Goal: Entertainment & Leisure: Browse casually

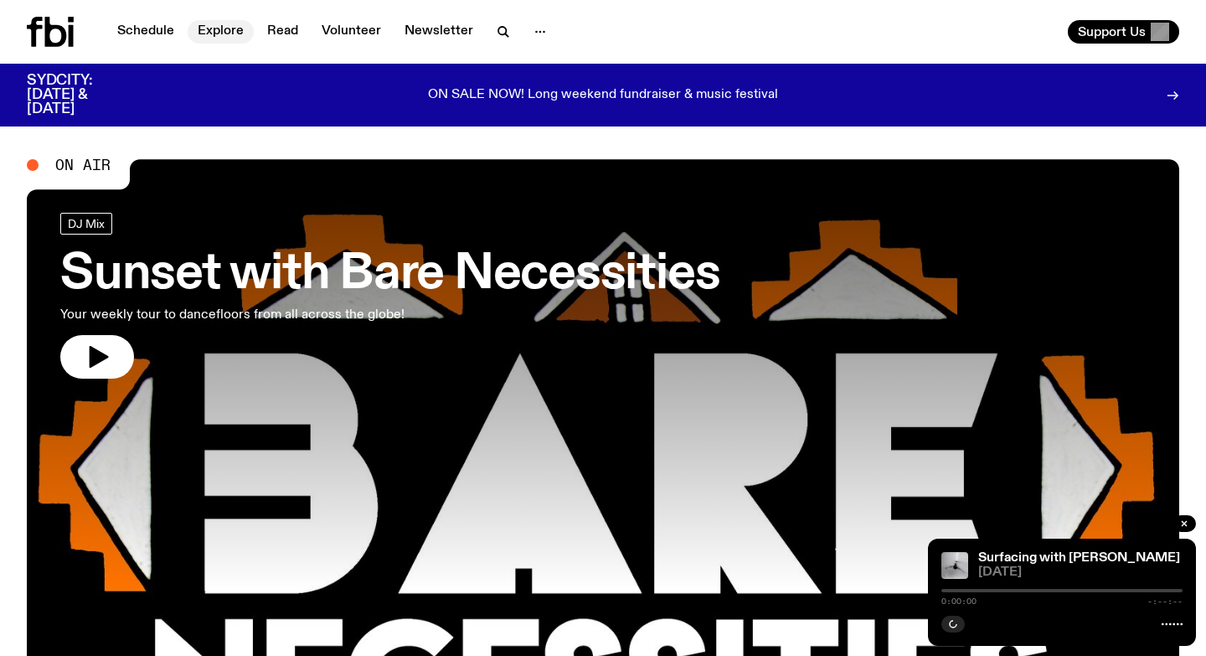
click at [235, 27] on link "Explore" at bounding box center [221, 31] width 66 height 23
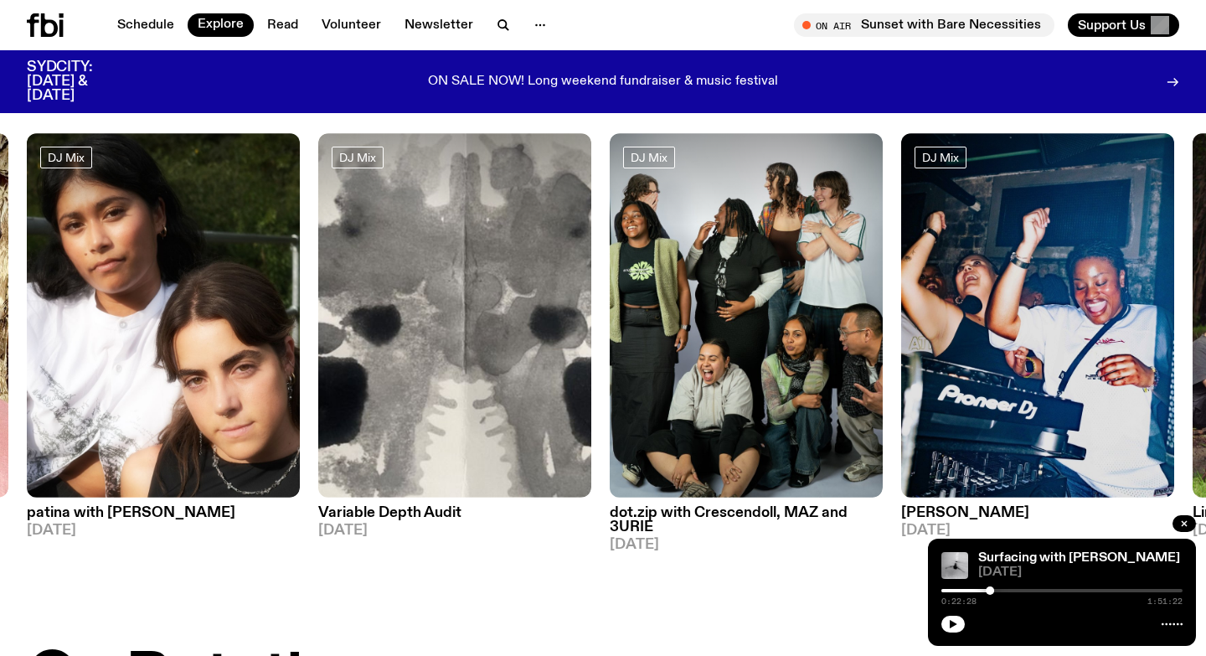
scroll to position [78, 0]
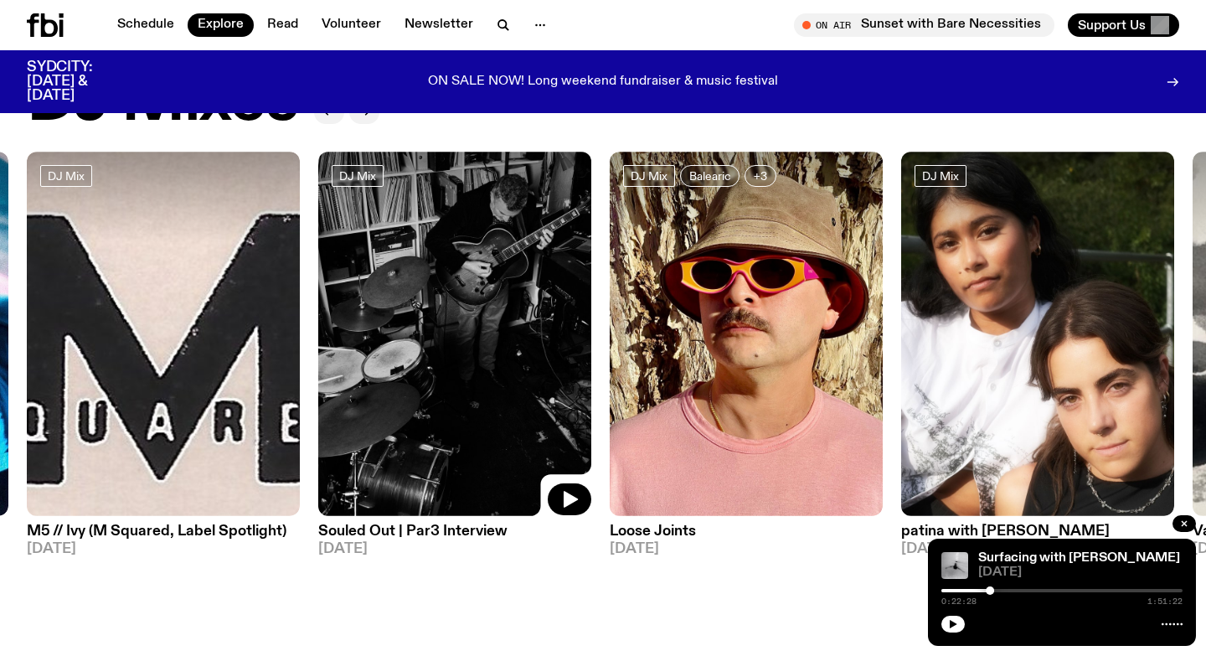
click at [432, 338] on img at bounding box center [454, 334] width 273 height 364
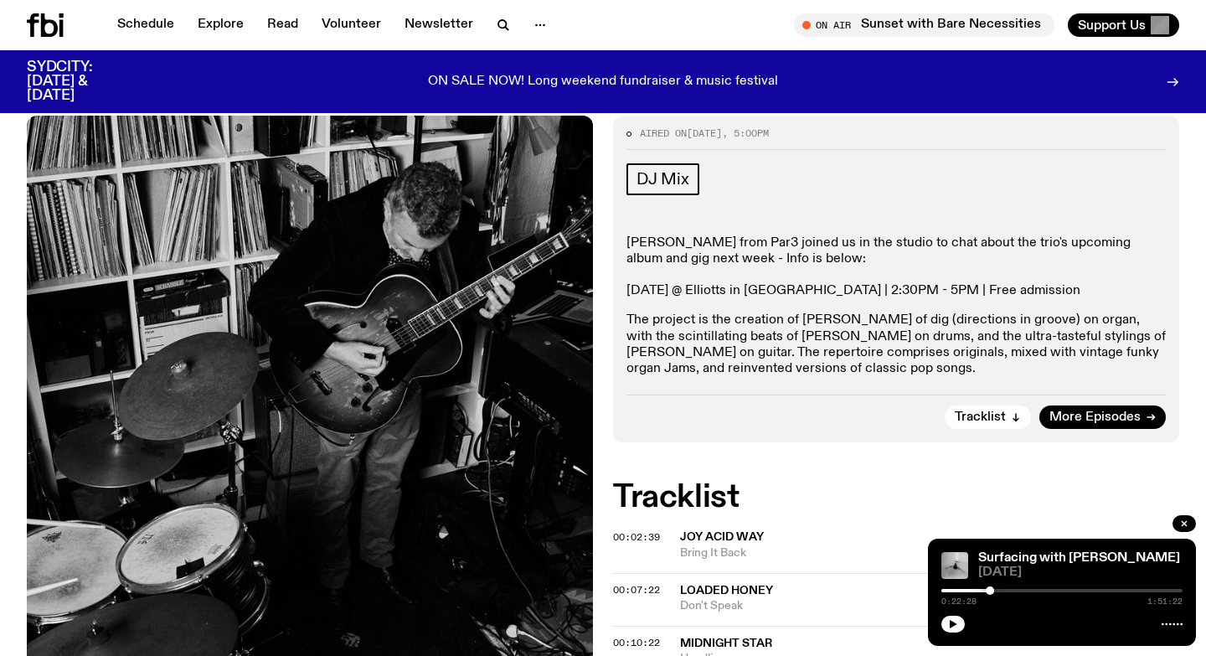
scroll to position [384, 0]
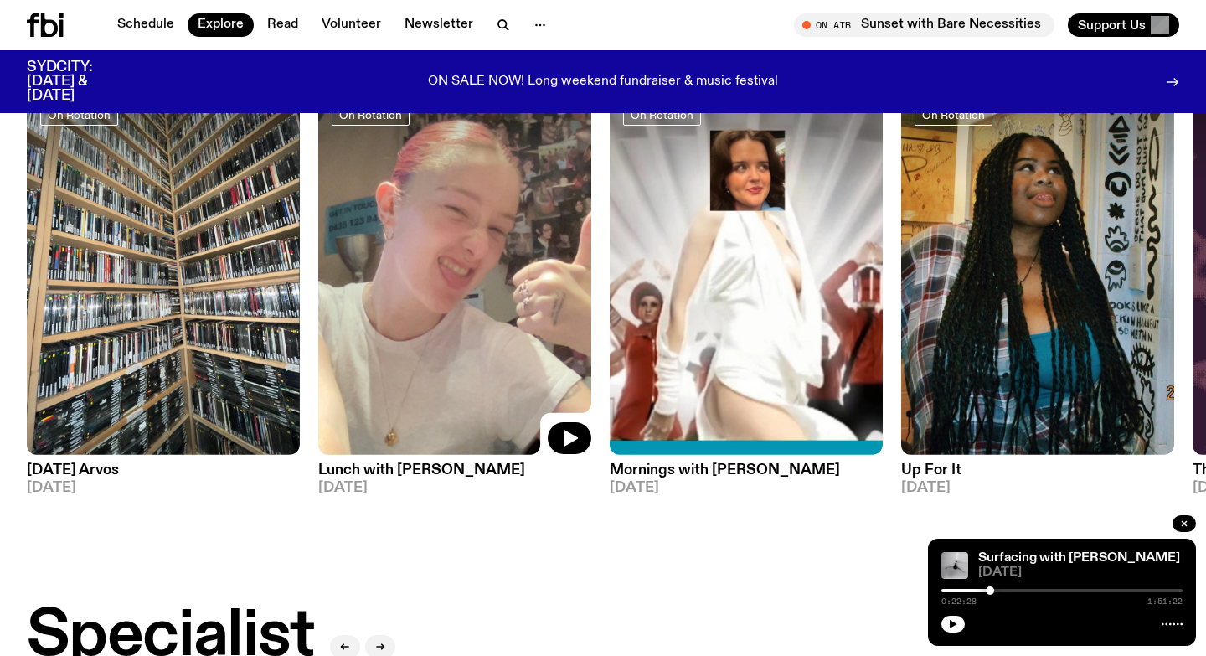
scroll to position [736, 0]
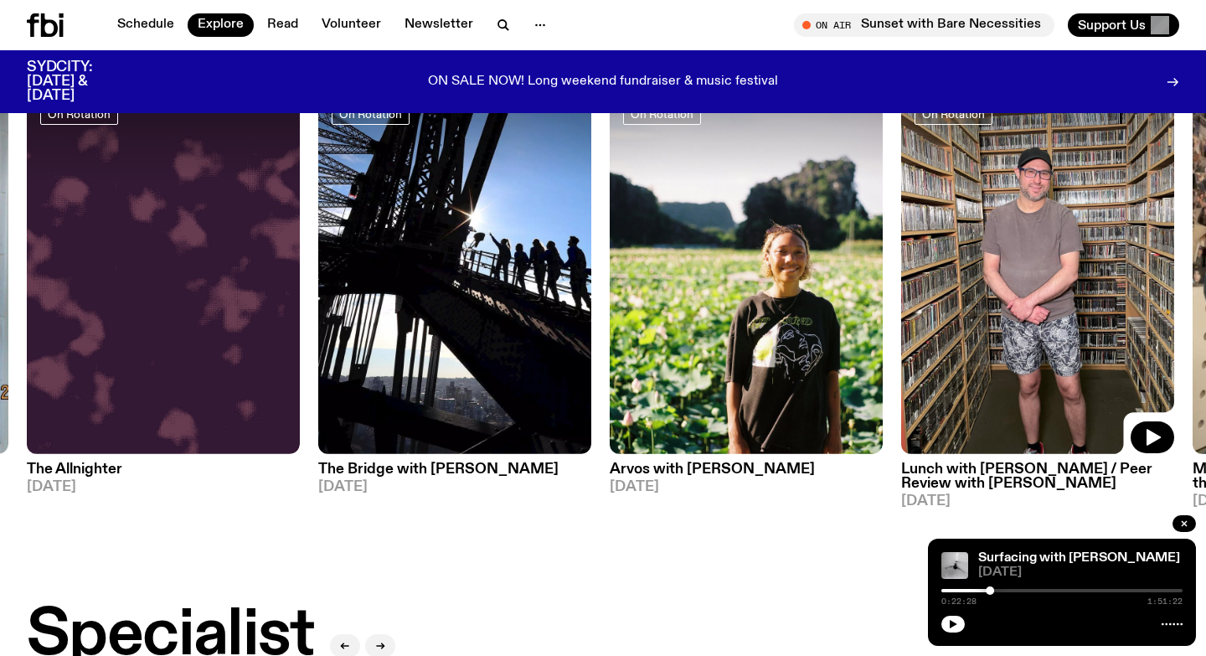
click at [1051, 283] on img at bounding box center [1037, 272] width 273 height 364
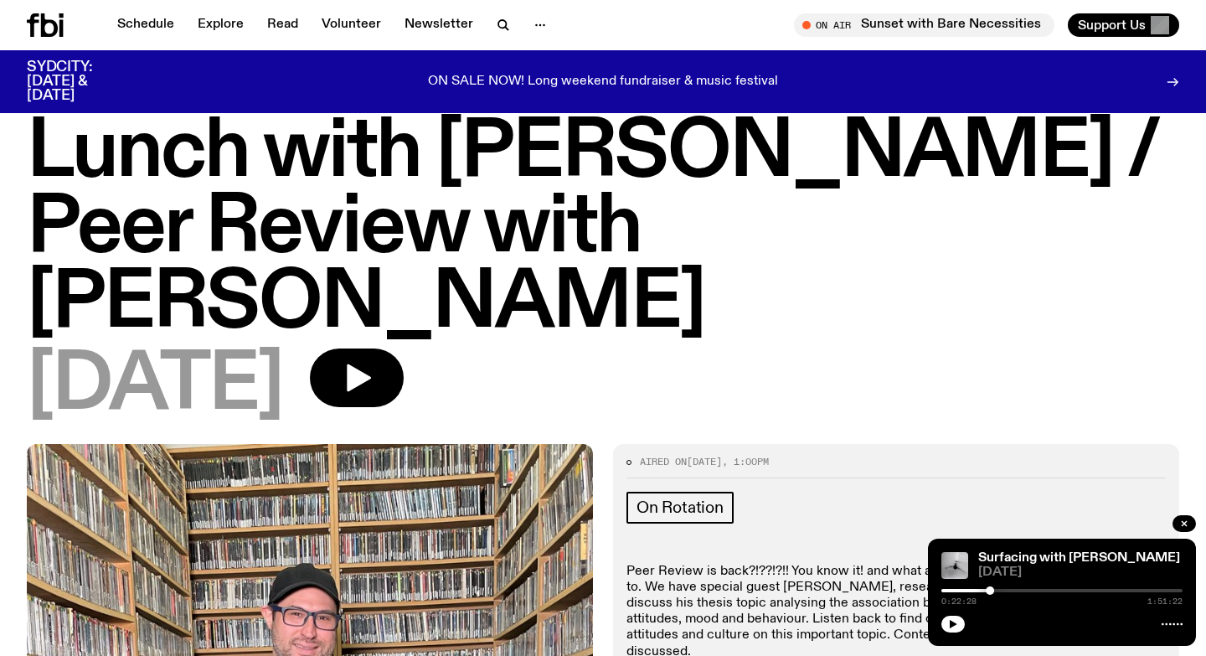
scroll to position [28, 0]
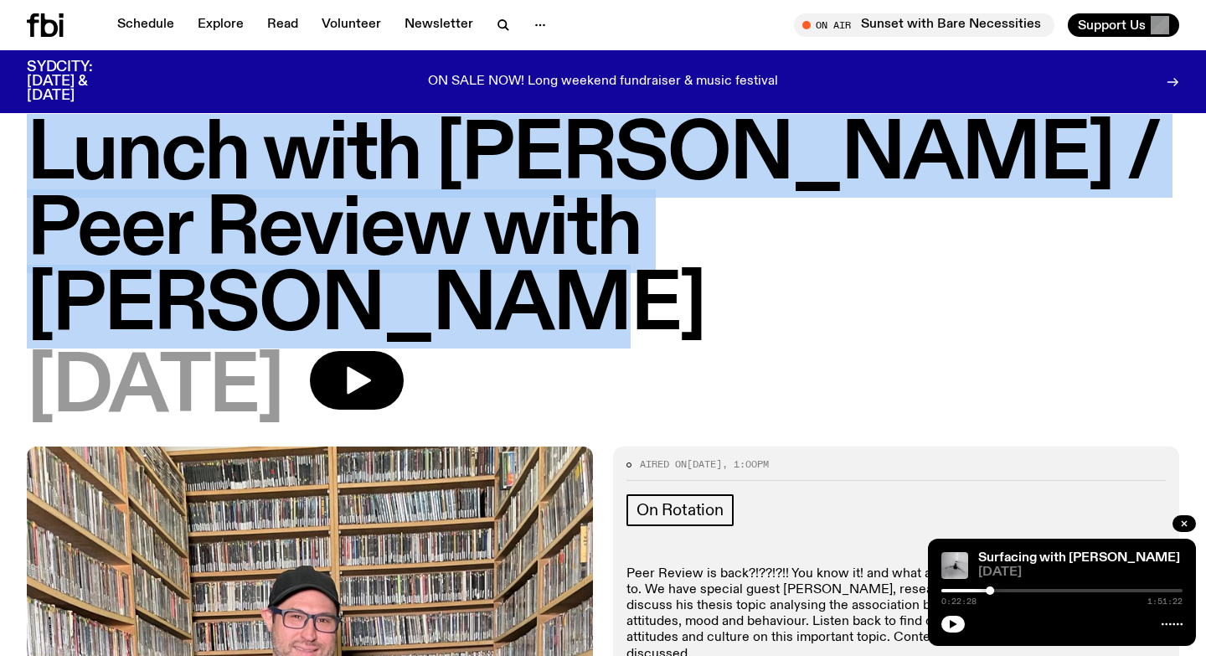
drag, startPoint x: 23, startPoint y: 160, endPoint x: 1038, endPoint y: 245, distance: 1018.0
click at [1038, 245] on div "Lunch with [PERSON_NAME] / Peer Review with [PERSON_NAME] [DATE]" at bounding box center [603, 282] width 1206 height 328
copy h1 "Lunch with [PERSON_NAME] / Peer Review with [PERSON_NAME]"
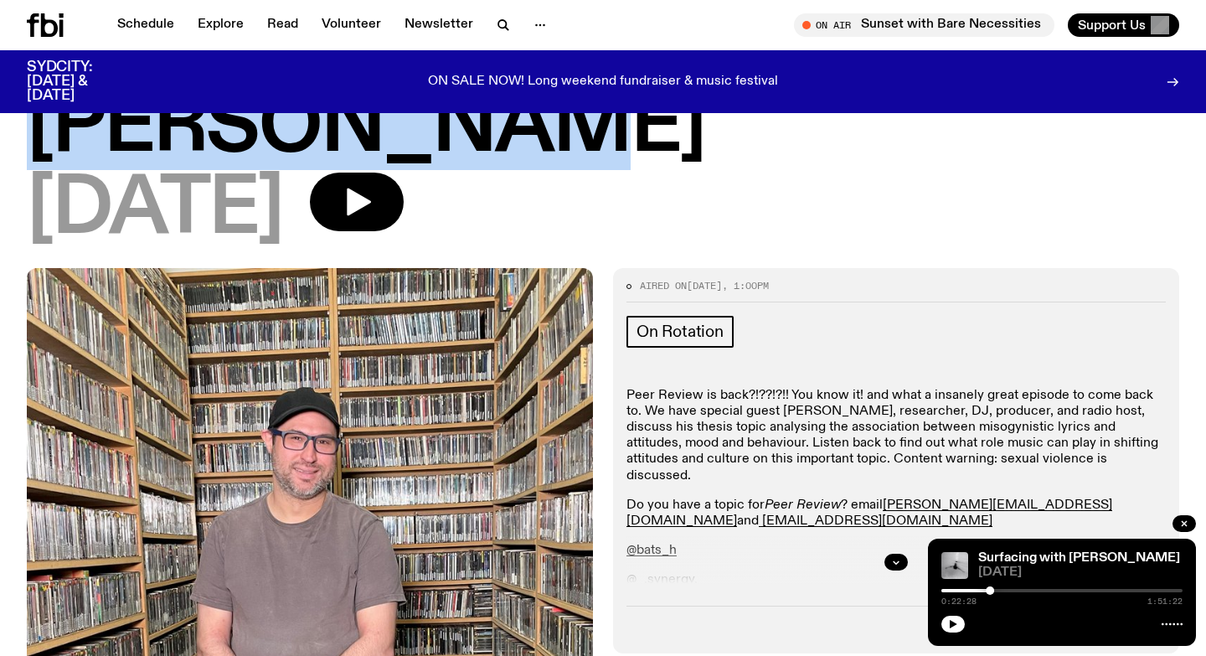
scroll to position [286, 0]
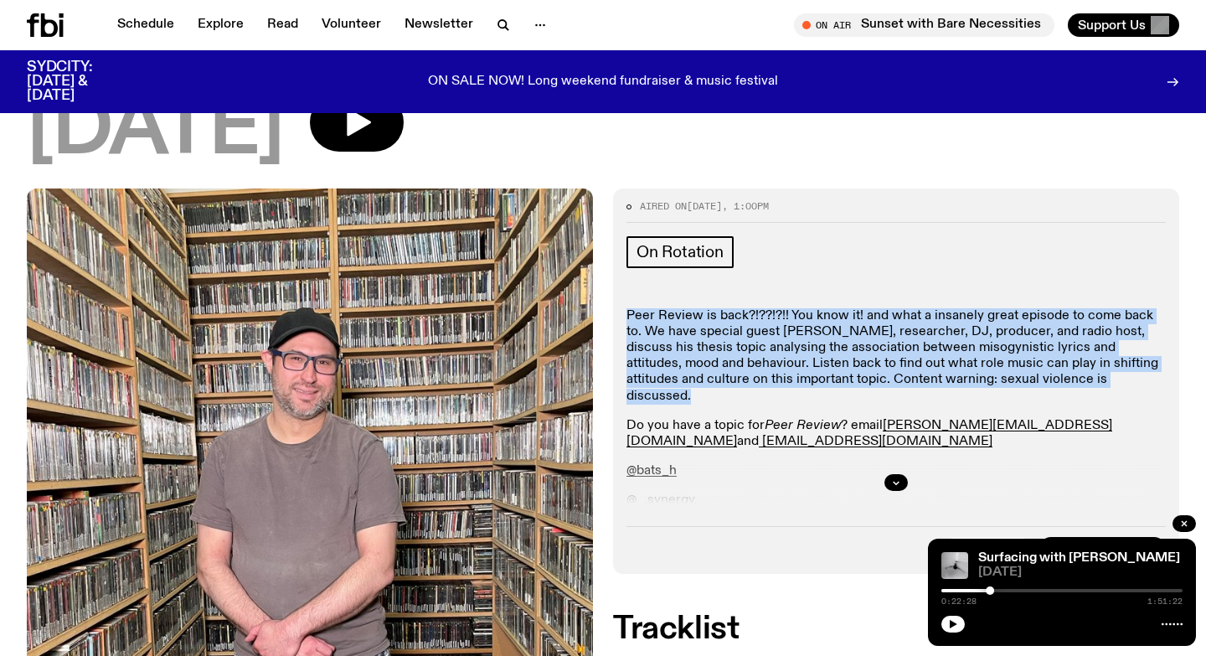
drag, startPoint x: 627, startPoint y: 235, endPoint x: 1034, endPoint y: 318, distance: 414.8
click at [1034, 318] on div "Peer Review is back?!??!?!! You know it! and what a insanely great episode to c…" at bounding box center [896, 493] width 539 height 370
copy div "Peer Review is back?!??!?!! You know it! and what a insanely great episode to c…"
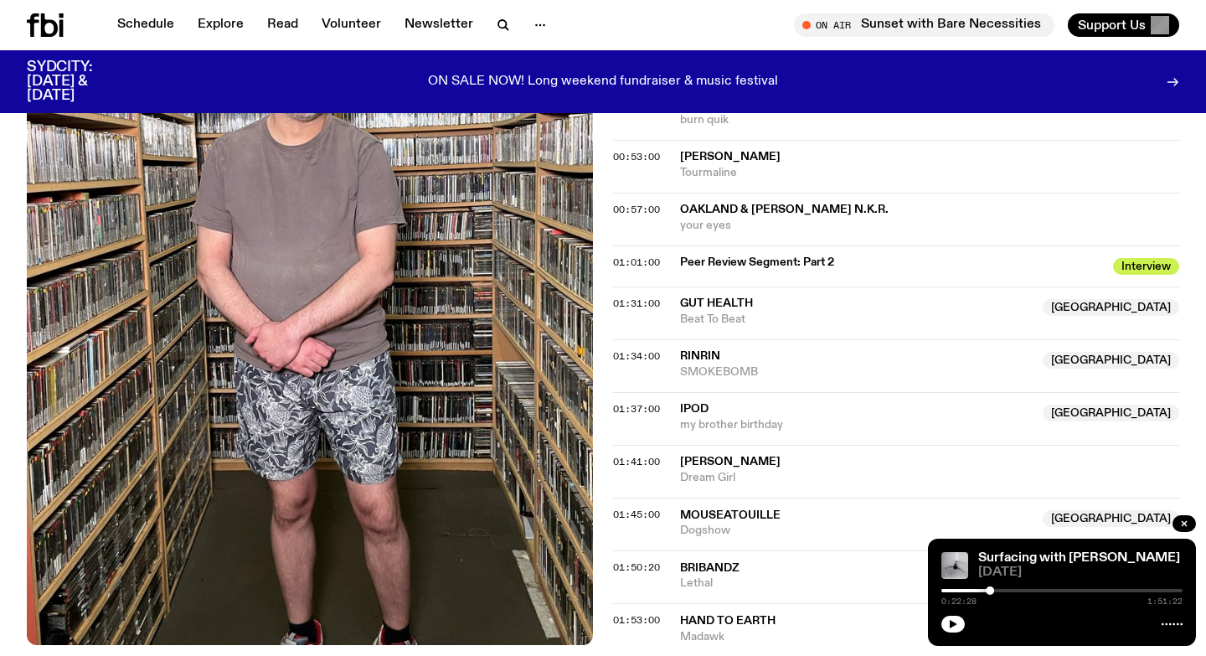
scroll to position [1312, 0]
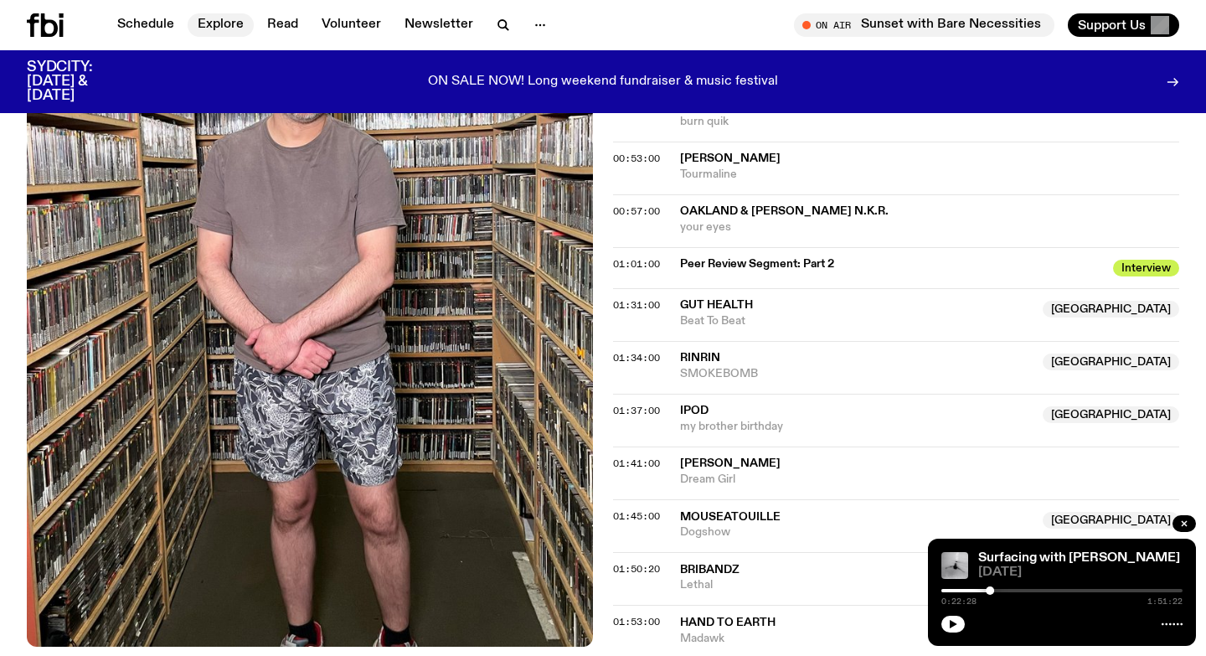
click at [232, 24] on link "Explore" at bounding box center [221, 24] width 66 height 23
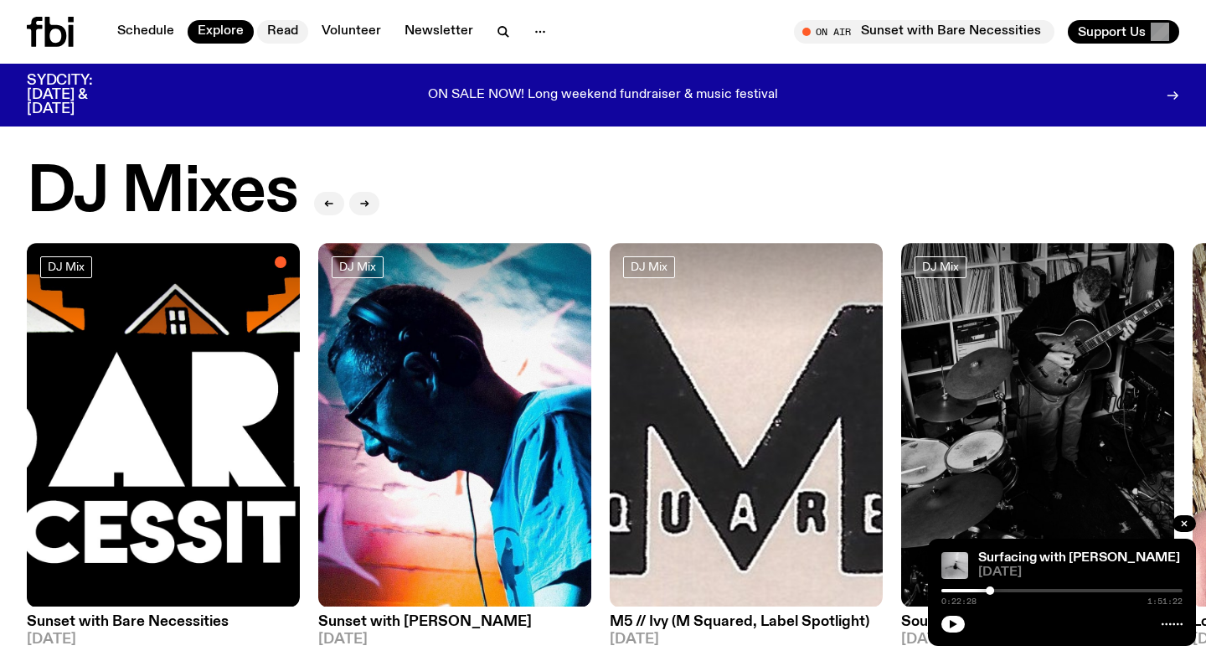
click at [292, 23] on link "Read" at bounding box center [282, 31] width 51 height 23
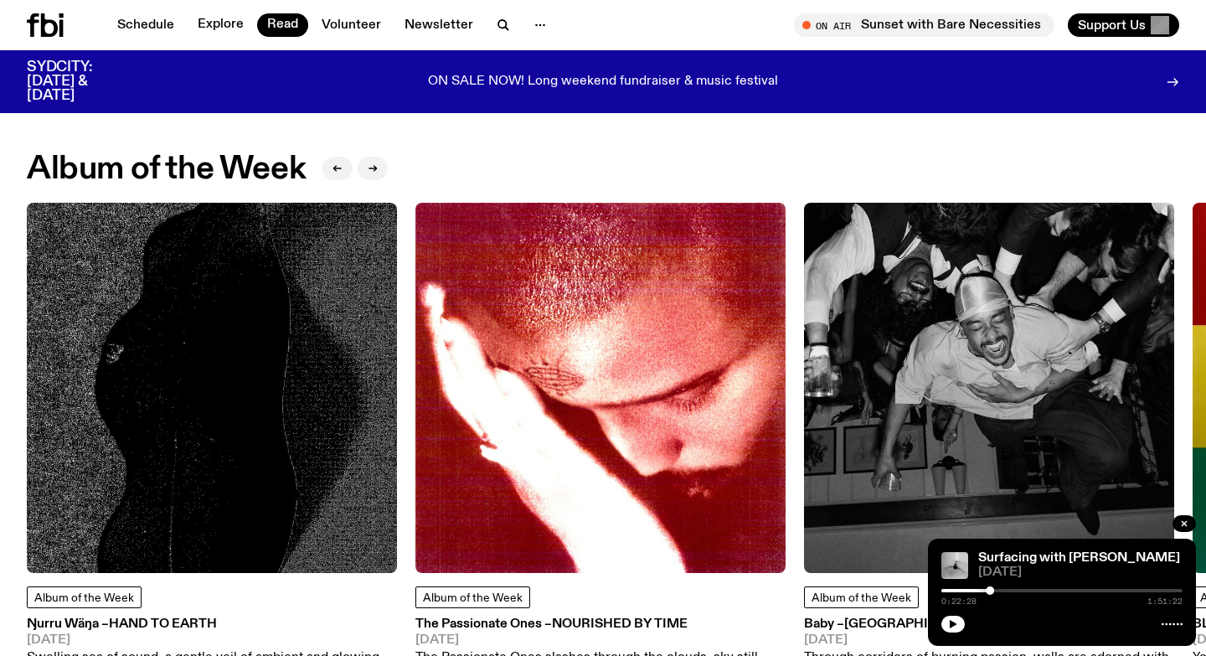
scroll to position [859, 0]
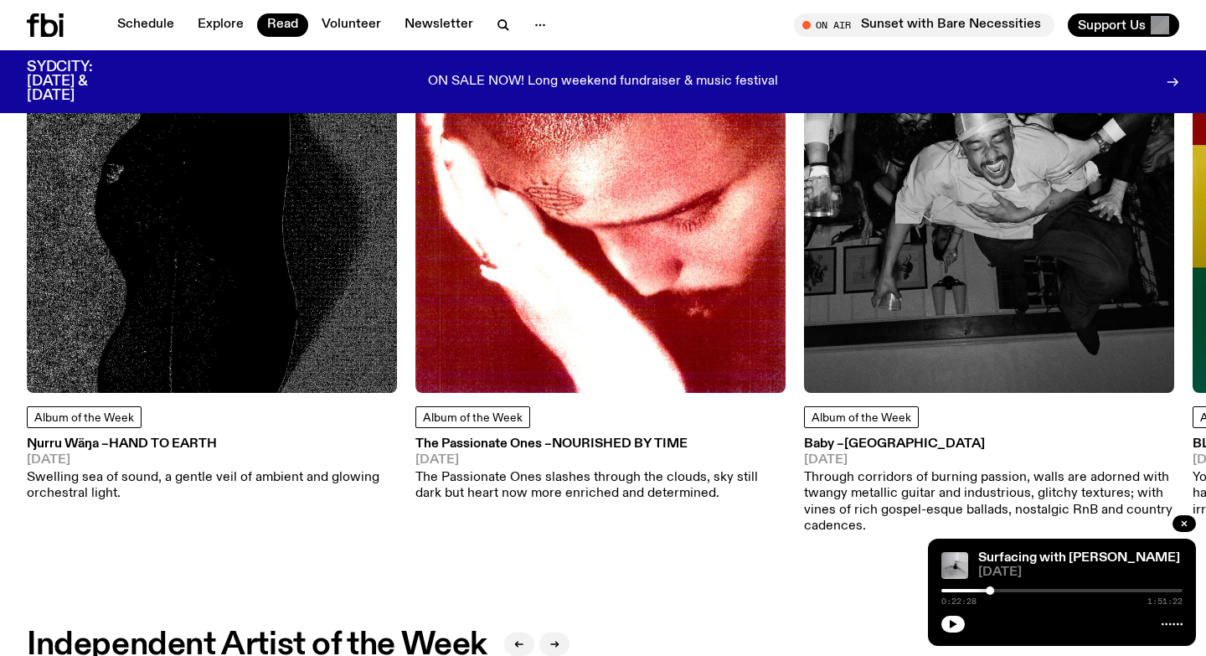
click at [276, 353] on img at bounding box center [212, 208] width 370 height 370
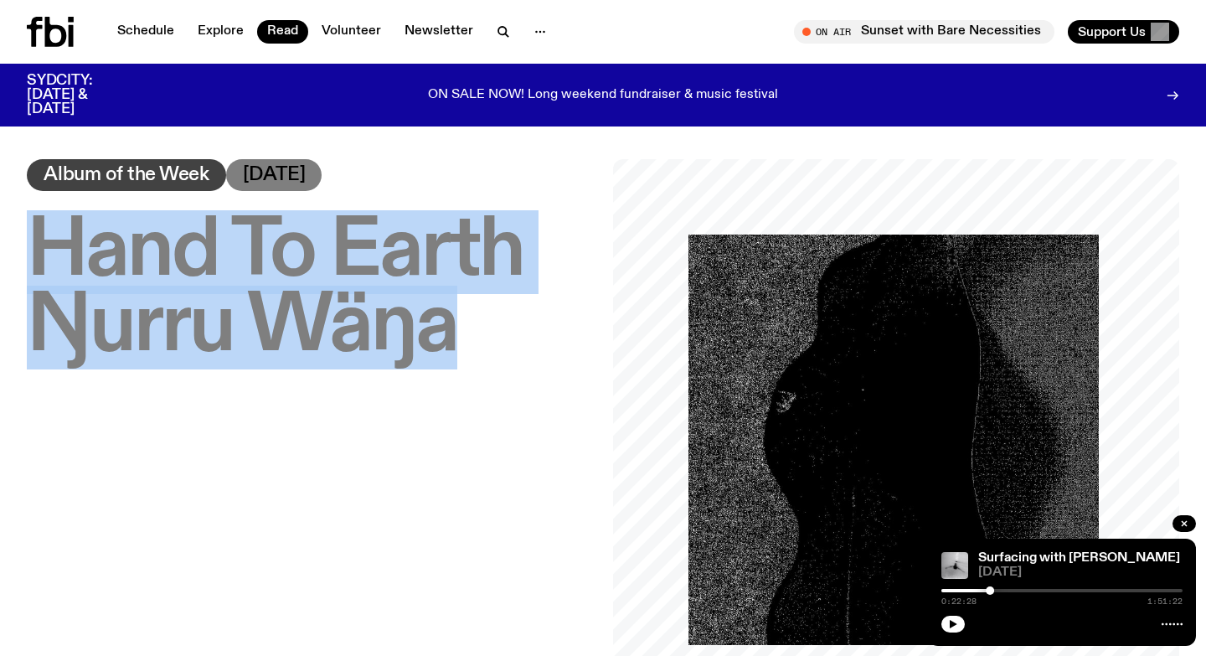
drag, startPoint x: 33, startPoint y: 249, endPoint x: 461, endPoint y: 347, distance: 439.1
click at [461, 347] on h1 "Hand To Earth – Ŋurru Wäŋa" at bounding box center [310, 289] width 566 height 151
copy h1 "Hand To Earth – Ŋurru Wäŋa"
click at [223, 28] on link "Explore" at bounding box center [221, 31] width 66 height 23
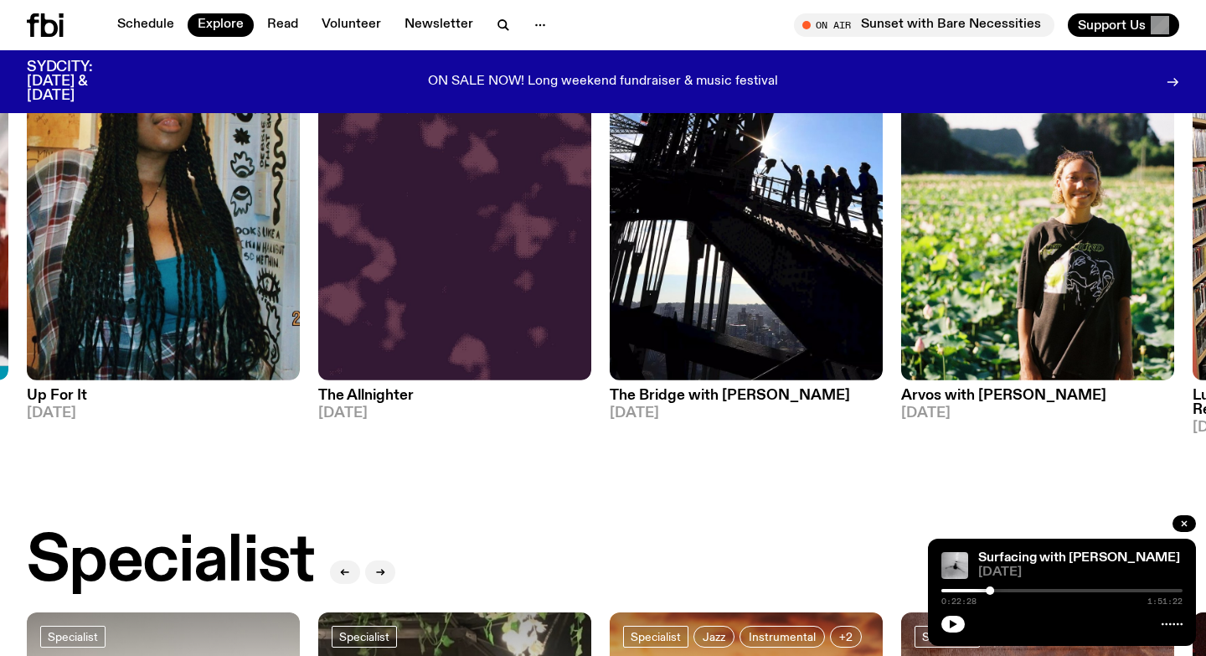
scroll to position [1304, 0]
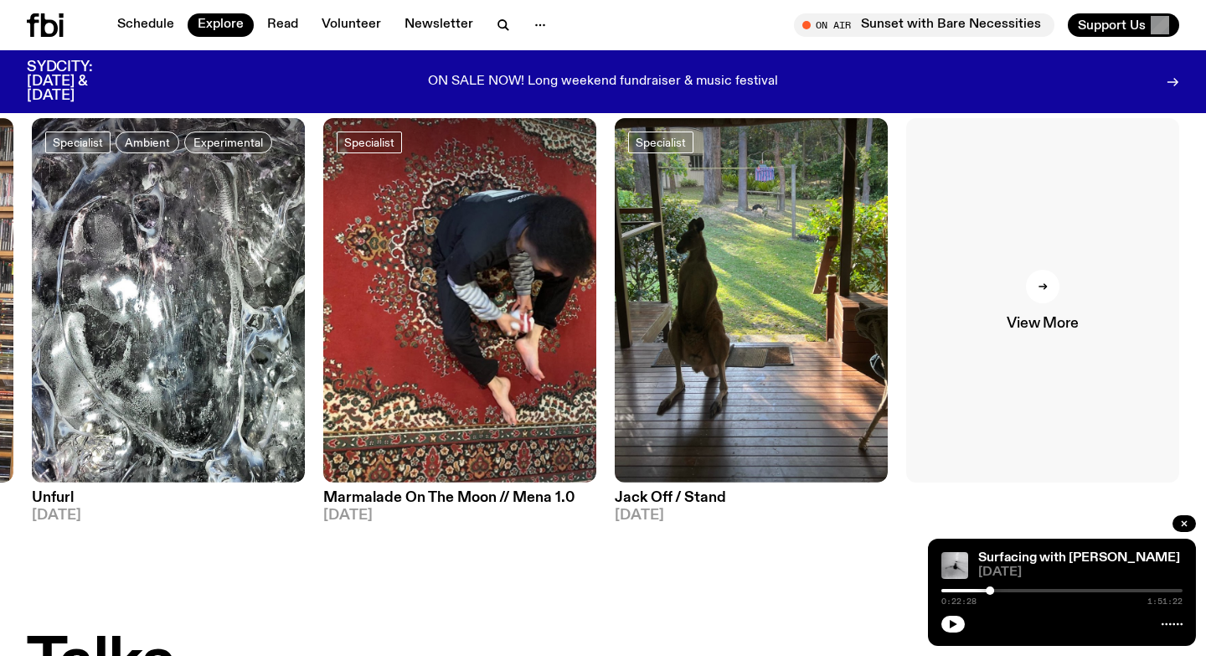
click at [1044, 317] on span "View More" at bounding box center [1042, 324] width 71 height 14
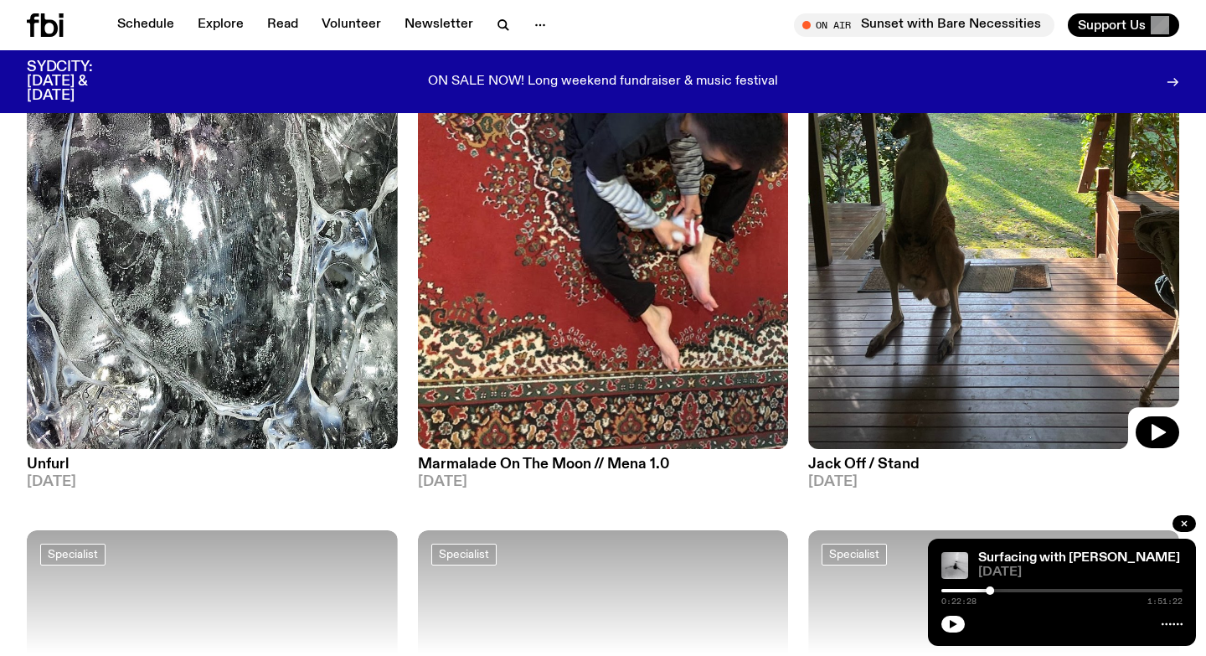
scroll to position [1455, 0]
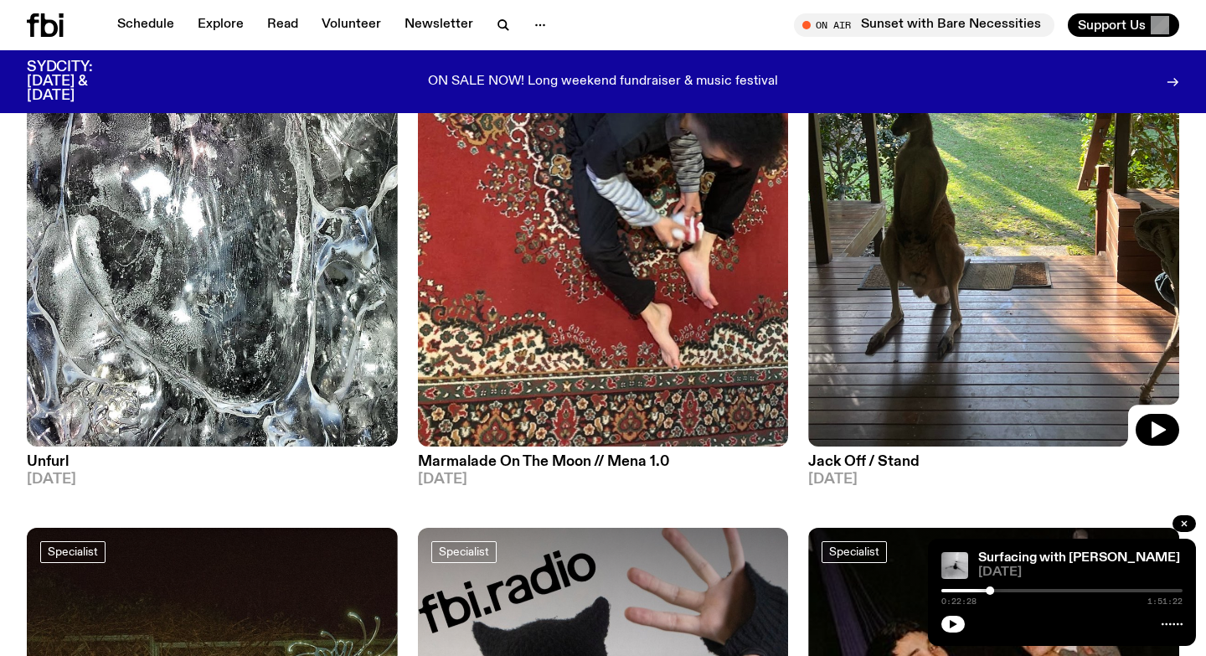
click at [1047, 273] on img at bounding box center [993, 199] width 371 height 494
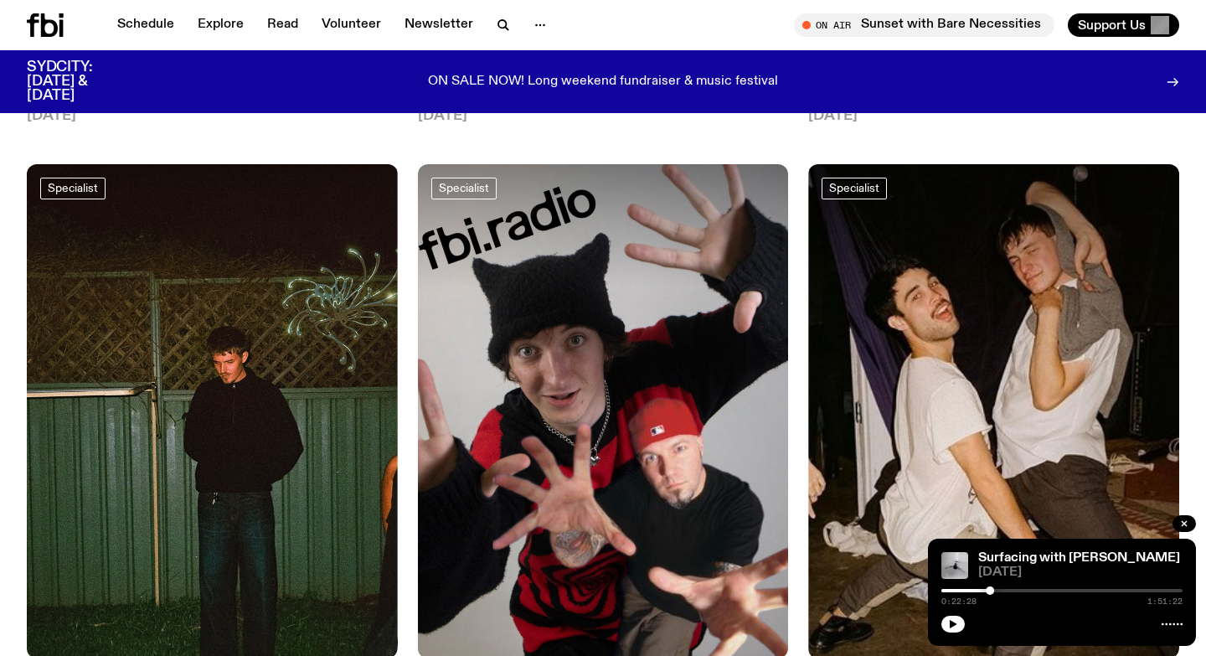
scroll to position [1973, 0]
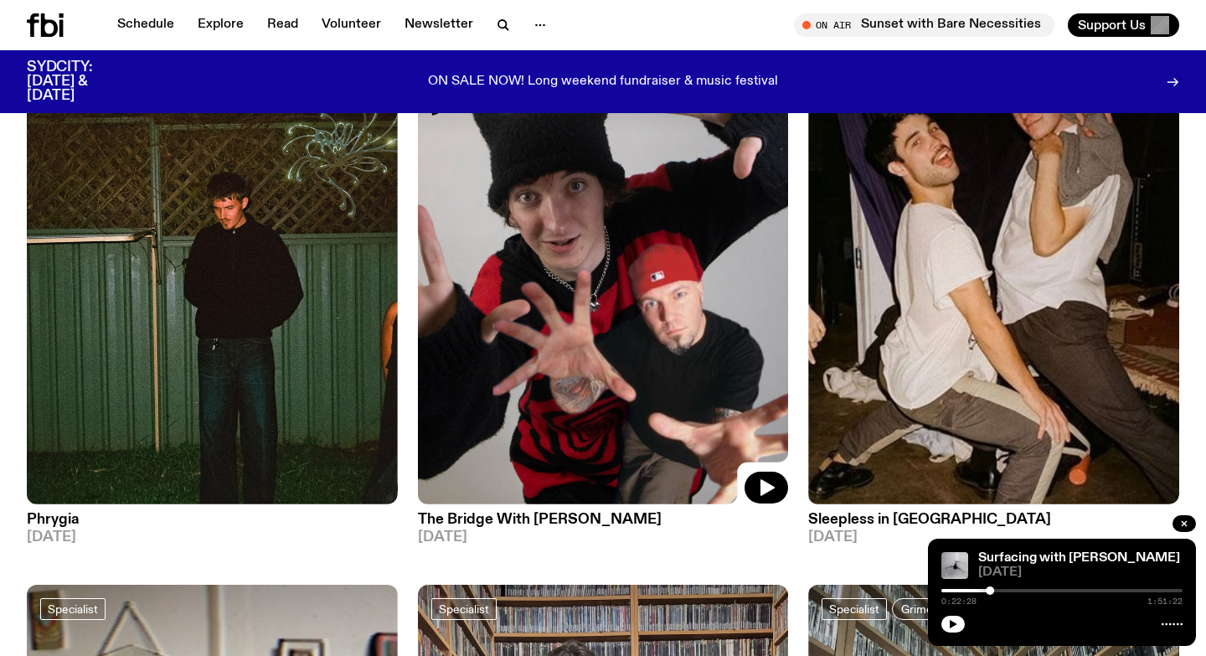
click at [624, 321] on img at bounding box center [603, 257] width 371 height 494
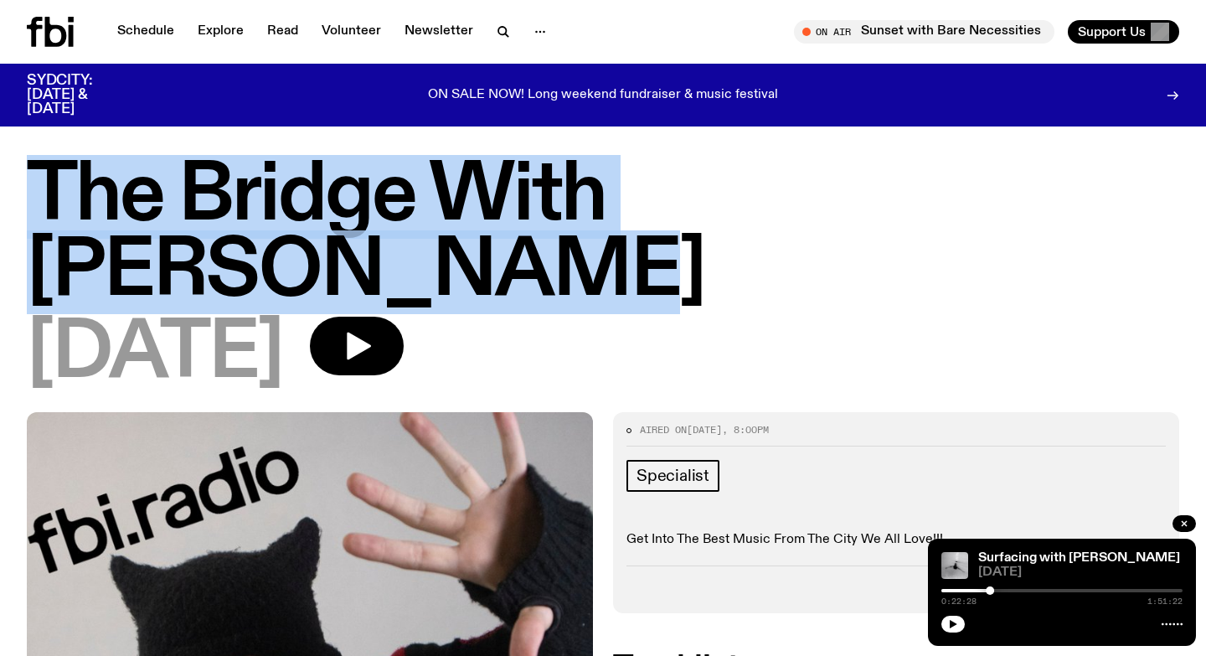
drag, startPoint x: 21, startPoint y: 185, endPoint x: 1107, endPoint y: 168, distance: 1085.8
click at [1107, 168] on div "The Bridge With [PERSON_NAME] [DATE]" at bounding box center [603, 285] width 1206 height 253
copy h1 "The Bridge With [PERSON_NAME]"
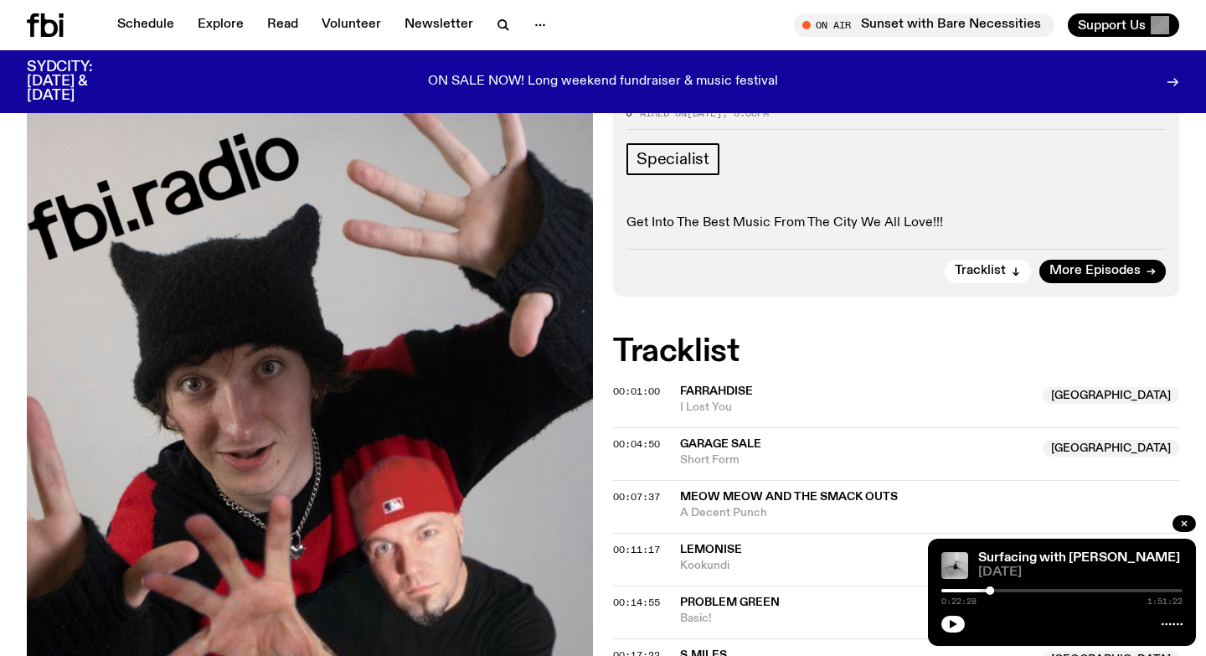
scroll to position [212, 0]
